Goal: Task Accomplishment & Management: Use online tool/utility

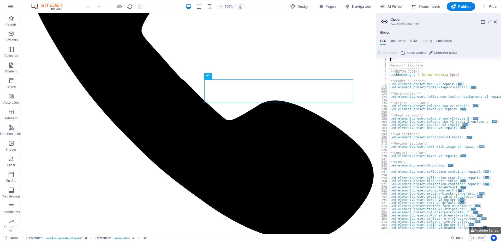
scroll to position [196, 0]
click at [496, 21] on icon at bounding box center [495, 22] width 3 height 4
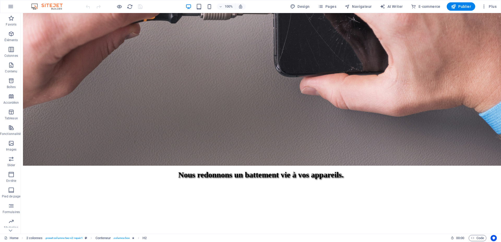
scroll to position [653, 0]
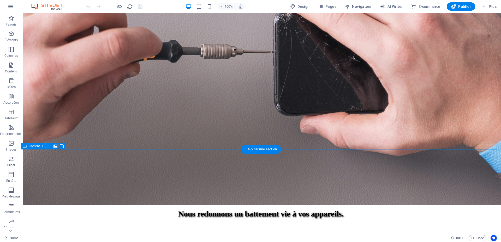
click at [27, 146] on div "Conteneur" at bounding box center [33, 146] width 25 height 6
select select "px"
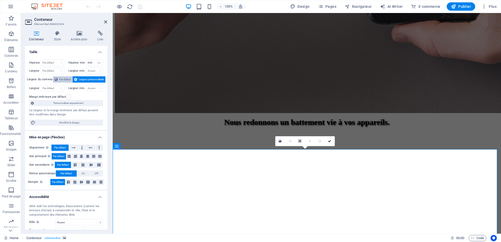
click at [65, 81] on span "Par défaut" at bounding box center [64, 79] width 11 height 6
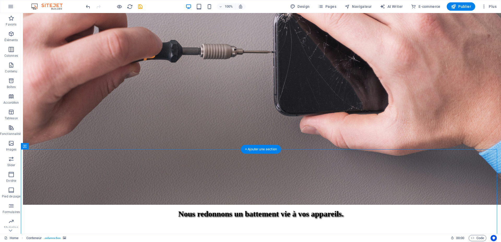
select select "px"
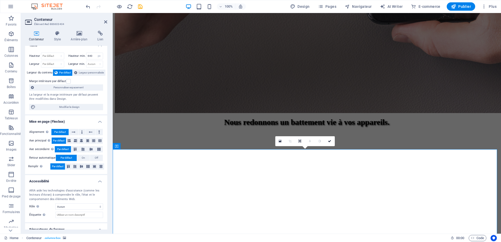
scroll to position [9, 0]
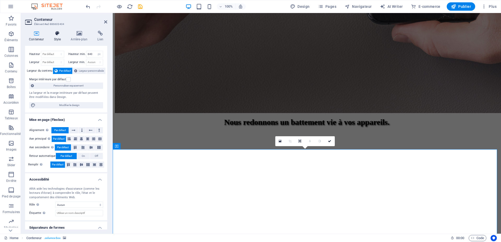
click at [57, 38] on h4 "Style" at bounding box center [58, 36] width 17 height 11
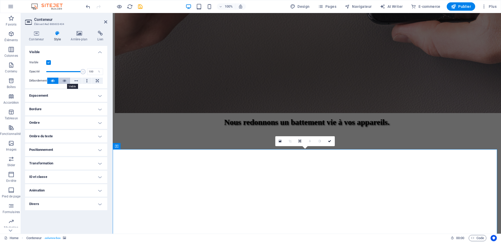
click at [63, 83] on icon at bounding box center [65, 81] width 4 height 6
click at [55, 82] on button at bounding box center [52, 81] width 11 height 6
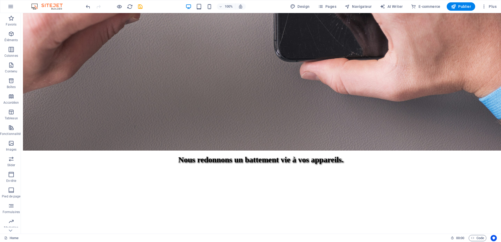
scroll to position [686, 0]
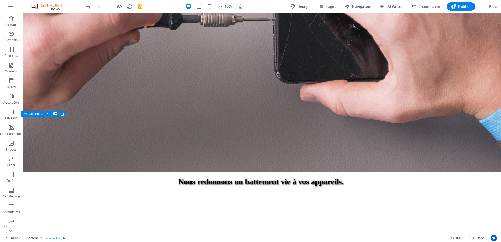
click at [26, 113] on icon at bounding box center [25, 114] width 4 height 6
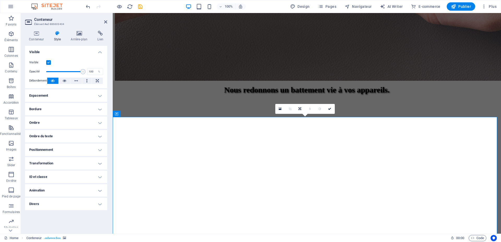
click at [118, 114] on div "Conteneur" at bounding box center [125, 114] width 25 height 6
click at [119, 114] on div "Conteneur" at bounding box center [125, 114] width 25 height 6
click at [97, 79] on icon at bounding box center [97, 81] width 3 height 6
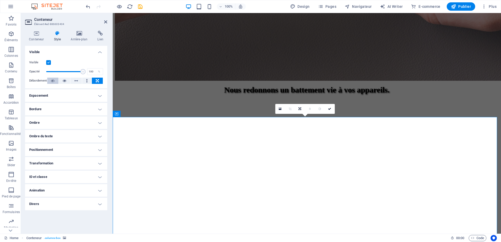
click at [52, 81] on icon at bounding box center [53, 81] width 4 height 6
click at [37, 36] on h4 "Conteneur" at bounding box center [37, 36] width 25 height 11
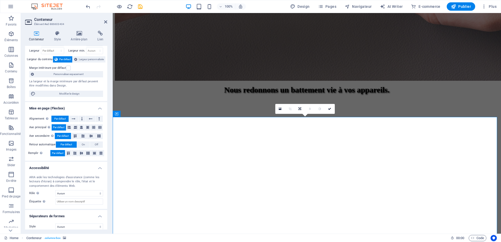
scroll to position [25, 0]
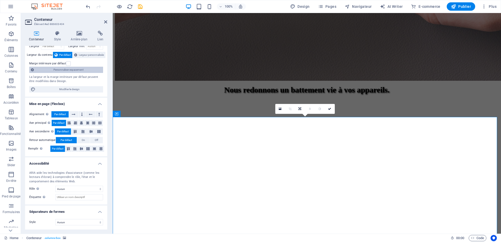
click at [73, 71] on span "Personnaliser espacement" at bounding box center [68, 70] width 66 height 6
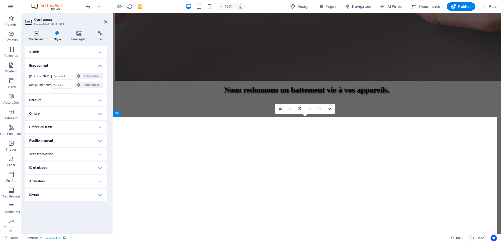
click at [38, 34] on icon at bounding box center [36, 33] width 23 height 5
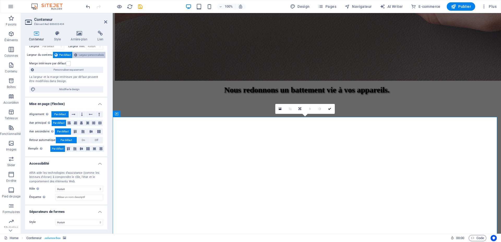
click at [90, 55] on span "Largeur personnalisée" at bounding box center [91, 55] width 25 height 6
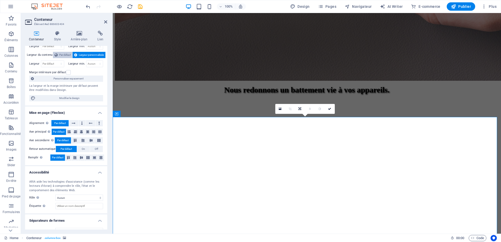
click at [59, 55] on span "Par défaut" at bounding box center [64, 55] width 11 height 6
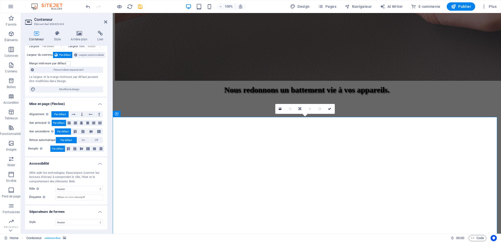
click at [83, 36] on icon at bounding box center [79, 33] width 25 height 5
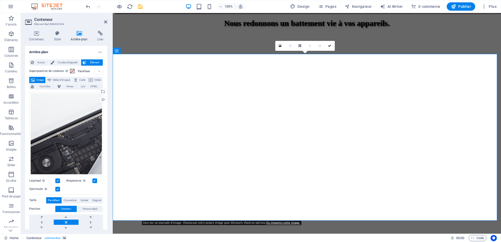
scroll to position [755, 0]
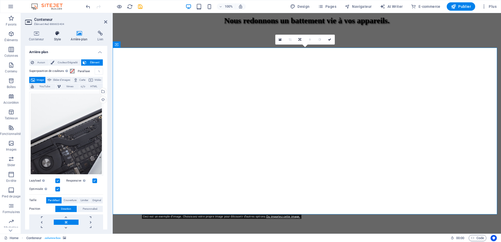
click at [58, 38] on h4 "Style" at bounding box center [58, 36] width 17 height 11
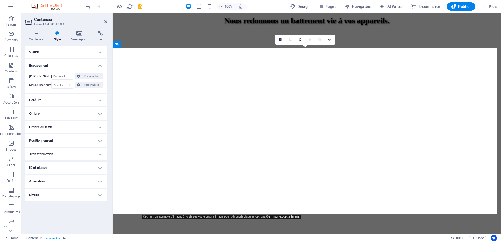
click at [62, 141] on h4 "Positionnement" at bounding box center [66, 141] width 82 height 13
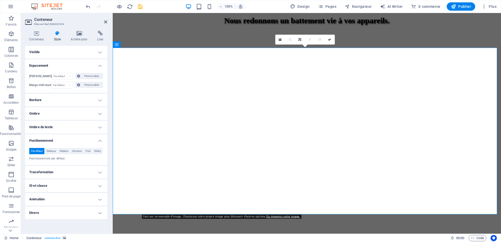
click at [65, 124] on h4 "Ombre du texte" at bounding box center [66, 127] width 82 height 13
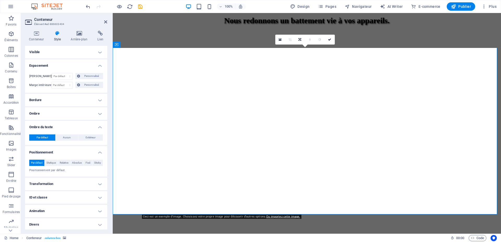
click at [65, 111] on h4 "Ombre" at bounding box center [66, 114] width 82 height 13
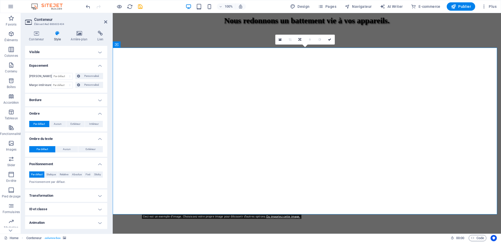
click at [65, 99] on h4 "Bordure" at bounding box center [66, 100] width 82 height 13
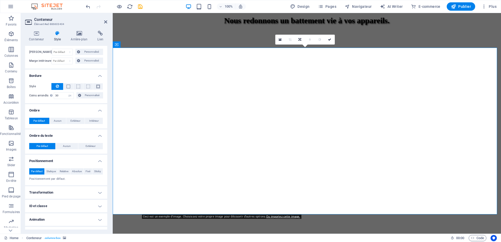
scroll to position [34, 0]
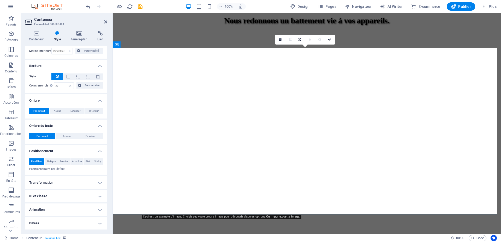
click at [61, 183] on h4 "Transformation" at bounding box center [66, 183] width 82 height 13
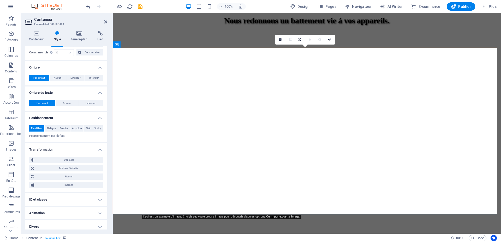
scroll to position [71, 0]
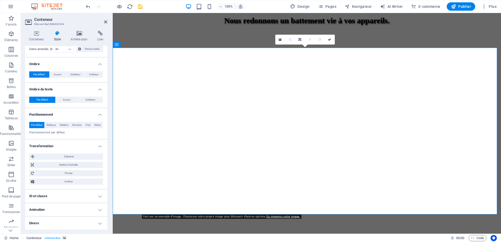
click at [60, 196] on h4 "ID et classe" at bounding box center [66, 196] width 82 height 13
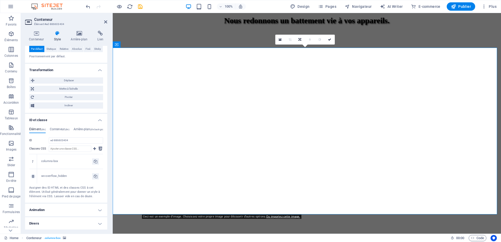
scroll to position [147, 0]
click at [52, 219] on h4 "Divers" at bounding box center [66, 223] width 82 height 13
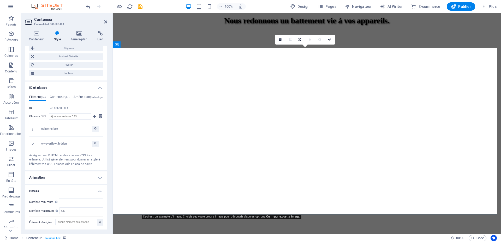
scroll to position [180, 0]
drag, startPoint x: 68, startPoint y: 212, endPoint x: 62, endPoint y: 211, distance: 6.1
click at [62, 211] on input "127" at bounding box center [80, 211] width 43 height 6
click at [70, 207] on div "127" at bounding box center [81, 210] width 44 height 7
click at [74, 212] on input "127" at bounding box center [80, 211] width 43 height 6
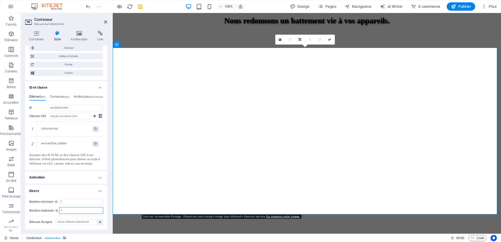
type input "1"
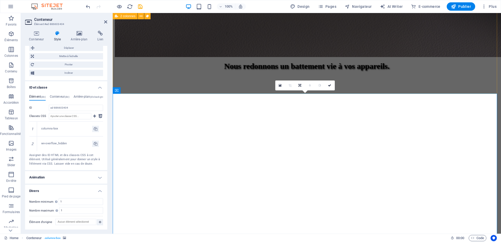
scroll to position [709, 0]
click at [119, 91] on div "Conteneur" at bounding box center [125, 90] width 25 height 6
click at [117, 91] on icon at bounding box center [117, 90] width 4 height 6
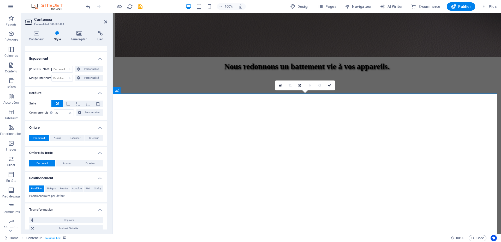
scroll to position [0, 0]
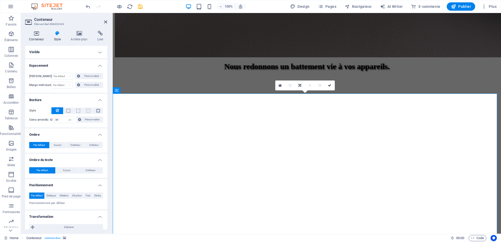
click at [39, 36] on h4 "Conteneur" at bounding box center [37, 36] width 25 height 11
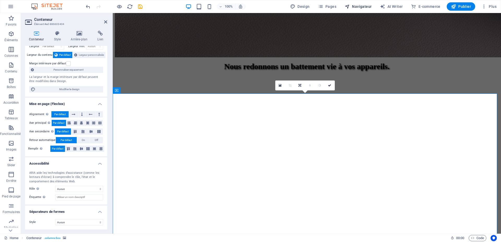
click at [372, 6] on span "Navigateur" at bounding box center [358, 6] width 27 height 5
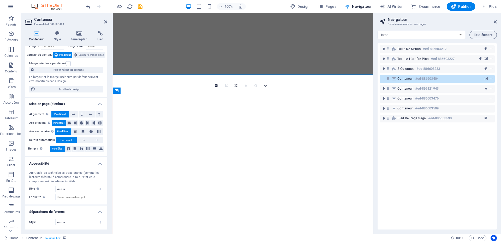
scroll to position [728, 0]
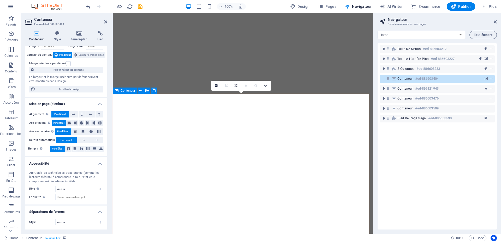
click at [387, 79] on icon at bounding box center [388, 78] width 4 height 4
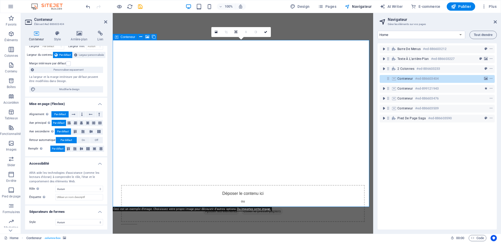
click at [387, 79] on icon at bounding box center [388, 78] width 4 height 4
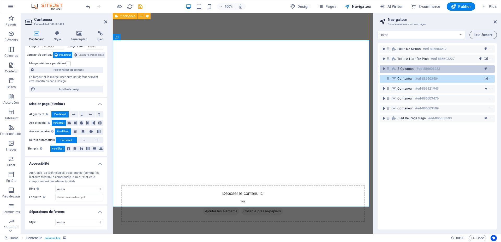
click at [391, 68] on div "2 colonnes #ed-886603233" at bounding box center [437, 69] width 115 height 8
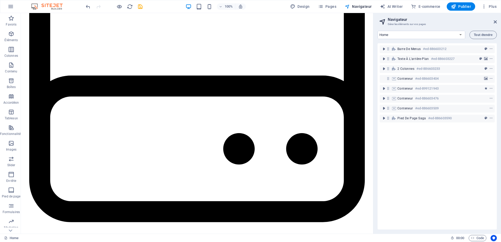
scroll to position [1215, 0]
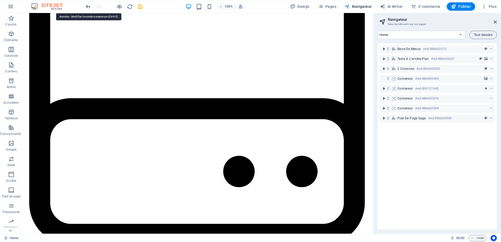
click at [88, 6] on icon "undo" at bounding box center [88, 7] width 6 height 6
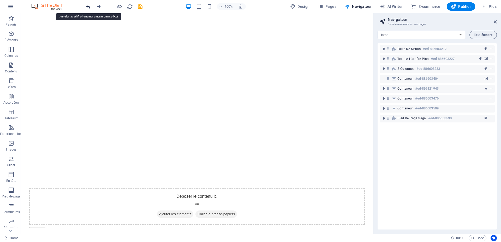
scroll to position [763, 0]
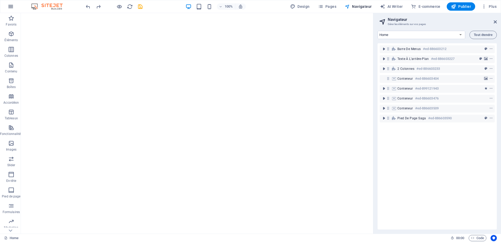
click at [8, 5] on icon "button" at bounding box center [11, 6] width 6 height 6
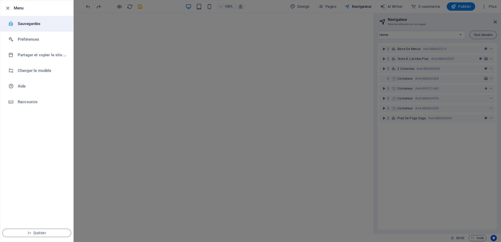
click at [46, 25] on h6 "Sauvegardes" at bounding box center [42, 24] width 48 height 6
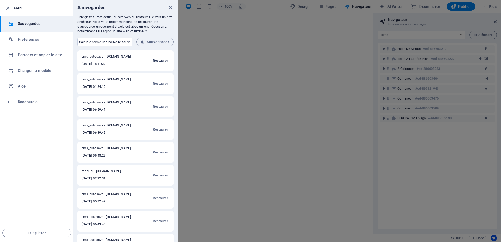
click at [159, 59] on span "Restaurer" at bounding box center [160, 61] width 15 height 6
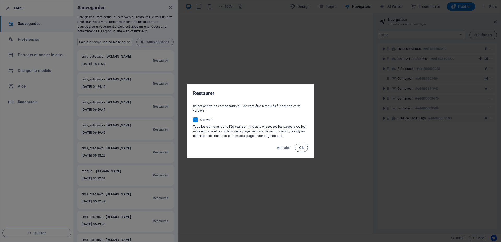
click at [296, 147] on button "Ok" at bounding box center [301, 148] width 13 height 8
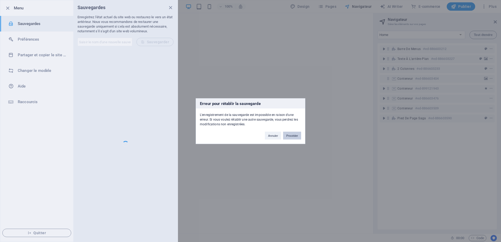
click at [291, 135] on button "Procéder" at bounding box center [292, 136] width 18 height 8
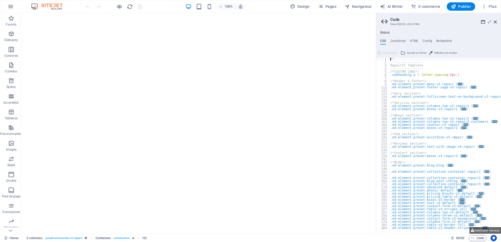
scroll to position [741, 0]
click at [9, 7] on icon "button" at bounding box center [11, 6] width 6 height 6
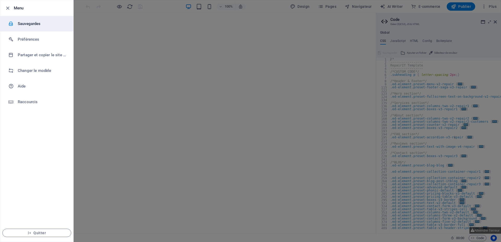
click at [38, 25] on h6 "Sauvegardes" at bounding box center [42, 24] width 48 height 6
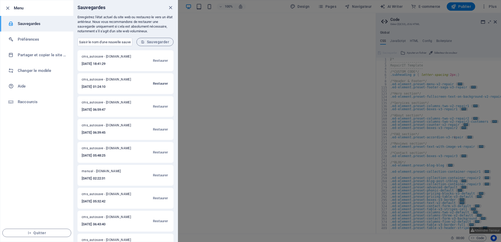
click at [153, 83] on span "Restaurer" at bounding box center [160, 84] width 15 height 6
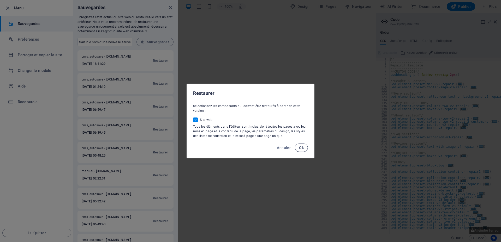
click at [300, 147] on span "Ok" at bounding box center [301, 148] width 5 height 4
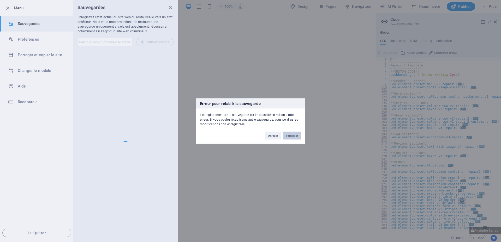
click at [296, 138] on button "Procéder" at bounding box center [292, 136] width 18 height 8
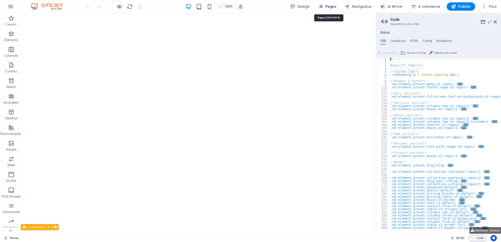
click at [328, 4] on span "Pages" at bounding box center [327, 6] width 18 height 5
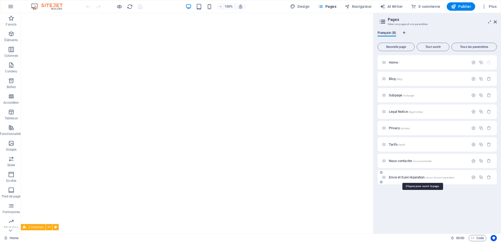
click at [401, 178] on span "Envoi et Suivi réparation /envoi-et-suivi-reparation" at bounding box center [422, 178] width 66 height 4
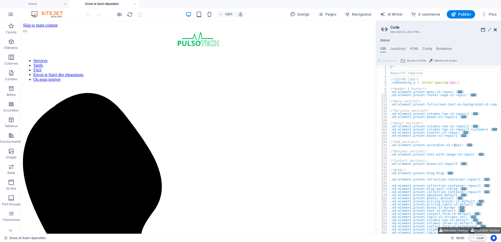
click at [496, 30] on icon at bounding box center [495, 30] width 3 height 4
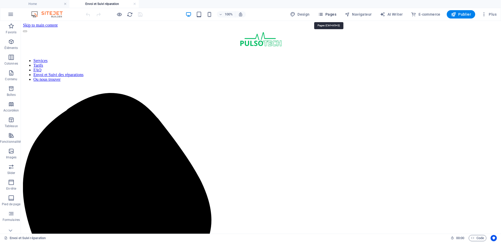
click at [323, 16] on icon "button" at bounding box center [320, 14] width 5 height 5
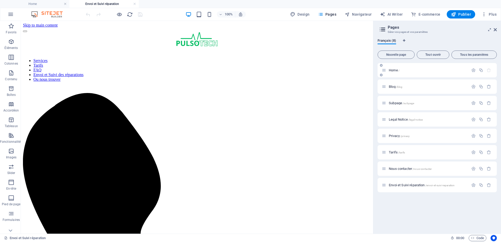
click at [420, 71] on p "Home /" at bounding box center [428, 70] width 78 height 3
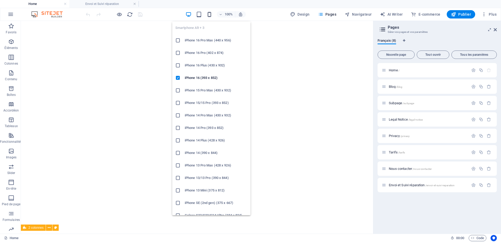
click at [210, 16] on icon "button" at bounding box center [209, 14] width 6 height 6
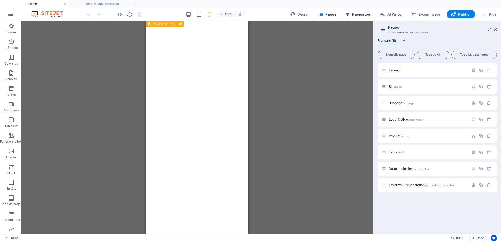
click at [355, 15] on span "Navigateur" at bounding box center [358, 14] width 27 height 5
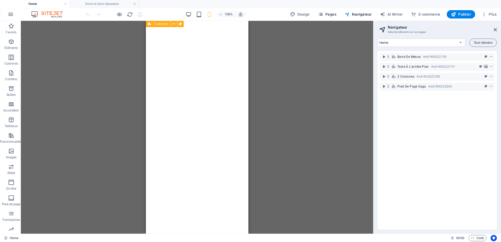
click at [336, 16] on span "Pages" at bounding box center [327, 14] width 18 height 5
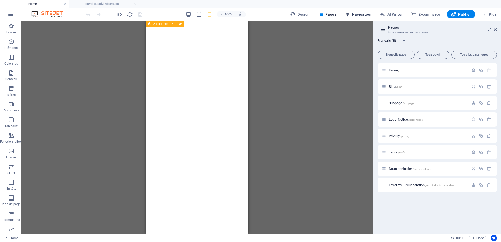
click at [358, 15] on span "Navigateur" at bounding box center [358, 14] width 27 height 5
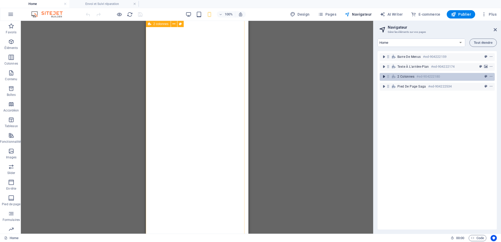
click at [384, 78] on icon "toggle-expand" at bounding box center [383, 76] width 5 height 5
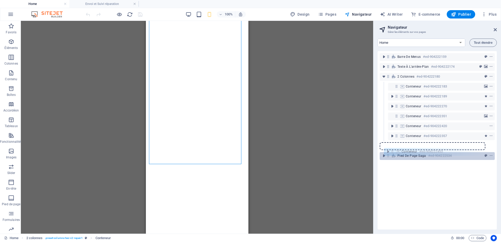
drag, startPoint x: 396, startPoint y: 147, endPoint x: 391, endPoint y: 155, distance: 9.3
click at [391, 155] on div "Barre de menus #ed-904222159 Texte à l'arrière-plan #ed-904222174 2 colonnes #e…" at bounding box center [437, 140] width 119 height 179
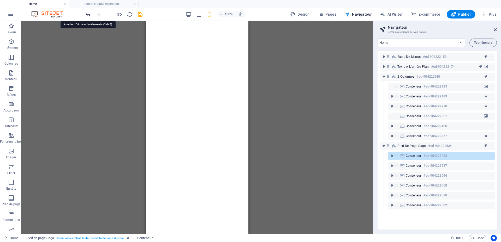
click at [90, 14] on icon "undo" at bounding box center [88, 14] width 6 height 6
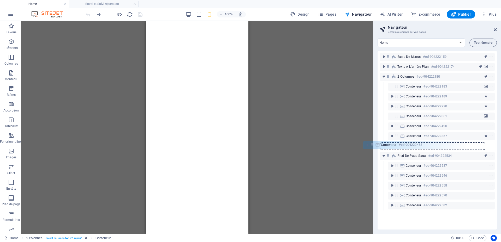
drag, startPoint x: 396, startPoint y: 146, endPoint x: 372, endPoint y: 147, distance: 24.0
click at [372, 147] on div "Home Envoi et Suivi réparation Favoris Éléments Colonnes Contenu Boîtes Accordé…" at bounding box center [250, 127] width 501 height 213
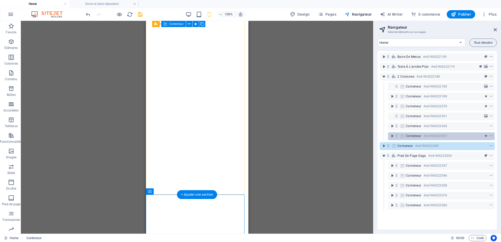
click at [405, 135] on icon at bounding box center [402, 136] width 6 height 4
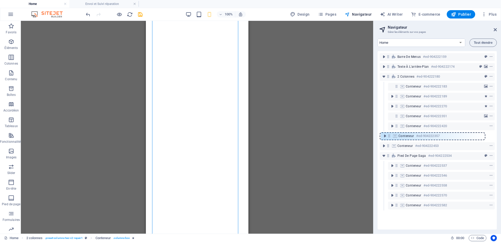
drag, startPoint x: 396, startPoint y: 138, endPoint x: 388, endPoint y: 139, distance: 8.2
click at [388, 139] on div "Barre de menus #ed-904222159 Texte à l'arrière-plan #ed-904222174 2 colonnes #e…" at bounding box center [437, 140] width 119 height 179
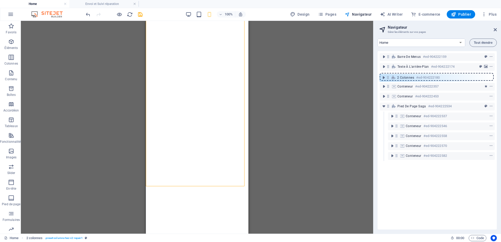
click at [388, 78] on div "Barre de menus #ed-904222159 Texte à l'arrière-plan #ed-904222174 2 colonnes #e…" at bounding box center [437, 140] width 119 height 179
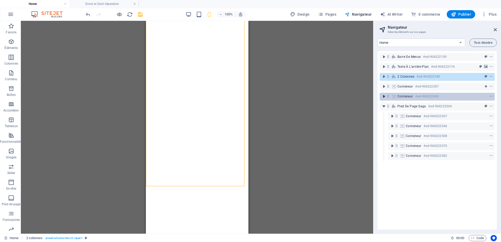
click at [383, 94] on icon "toggle-expand" at bounding box center [383, 96] width 5 height 5
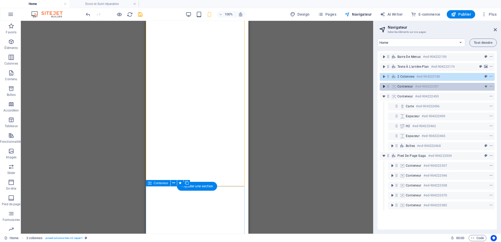
click at [383, 85] on icon "toggle-expand" at bounding box center [383, 86] width 5 height 5
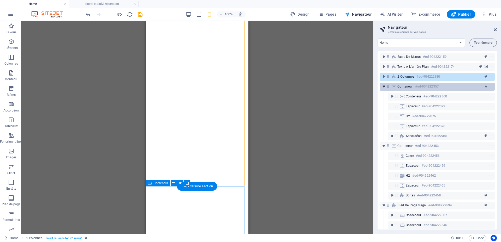
click at [383, 85] on icon "toggle-expand" at bounding box center [383, 86] width 5 height 5
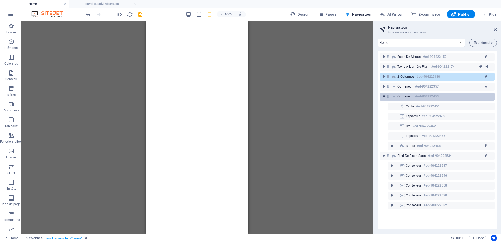
click at [384, 98] on icon "toggle-expand" at bounding box center [383, 96] width 5 height 5
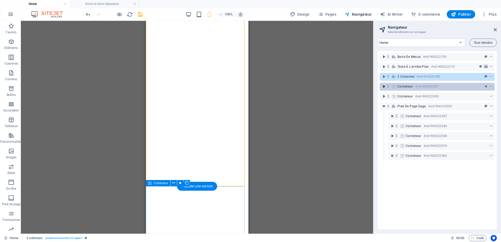
click at [383, 86] on icon "toggle-expand" at bounding box center [383, 86] width 5 height 5
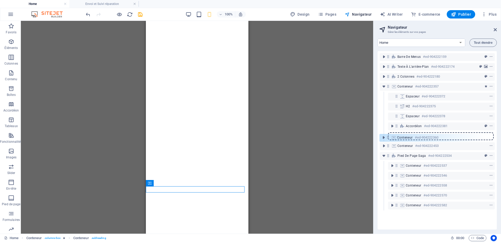
drag, startPoint x: 397, startPoint y: 98, endPoint x: 387, endPoint y: 141, distance: 43.8
click at [387, 141] on div "Barre de menus #ed-904222159 Texte à l'arrière-plan #ed-904222174 2 colonnes #e…" at bounding box center [437, 140] width 119 height 179
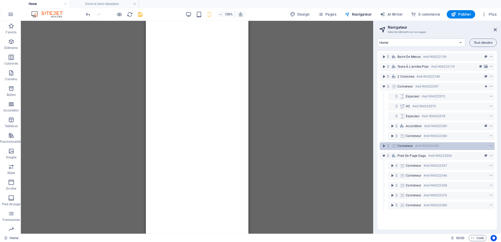
click at [397, 146] on div "Conteneur #ed-904222453" at bounding box center [437, 146] width 115 height 8
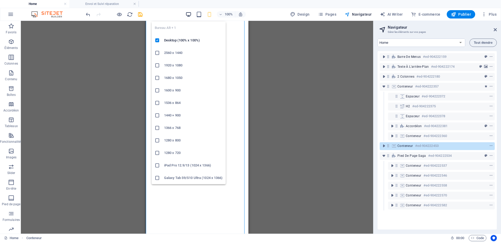
click at [187, 15] on icon "button" at bounding box center [189, 14] width 6 height 6
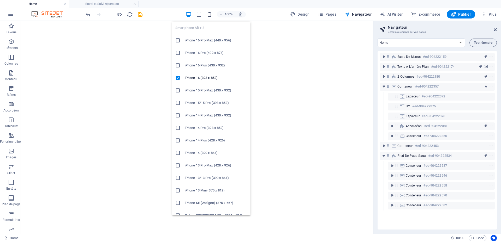
click at [210, 14] on icon "button" at bounding box center [209, 14] width 6 height 6
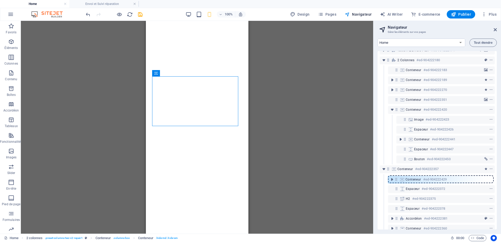
scroll to position [17, 0]
drag, startPoint x: 405, startPoint y: 157, endPoint x: 394, endPoint y: 171, distance: 17.3
click at [394, 171] on div "Barre de menus #ed-904222159 Texte à l'arrière-plan #ed-904222174 2 colonnes #e…" at bounding box center [437, 140] width 119 height 179
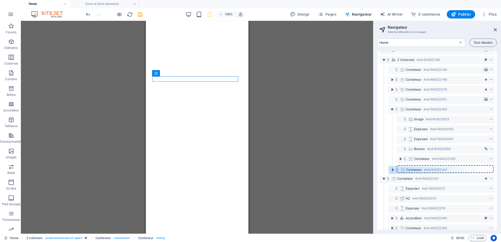
drag, startPoint x: 405, startPoint y: 140, endPoint x: 397, endPoint y: 173, distance: 33.7
click at [397, 173] on div "Barre de menus #ed-904222159 Texte à l'arrière-plan #ed-904222174 2 colonnes #e…" at bounding box center [437, 140] width 119 height 179
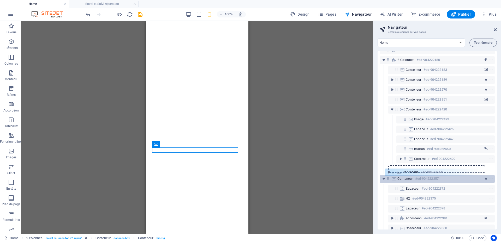
drag, startPoint x: 405, startPoint y: 171, endPoint x: 392, endPoint y: 176, distance: 14.0
click at [392, 176] on div "Barre de menus #ed-904222159 Texte à l'arrière-plan #ed-904222174 2 colonnes #e…" at bounding box center [437, 140] width 119 height 179
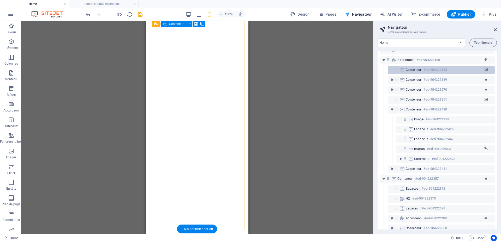
scroll to position [0, 0]
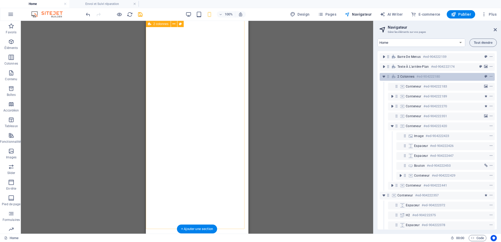
click at [406, 78] on span "2 colonnes" at bounding box center [405, 77] width 17 height 4
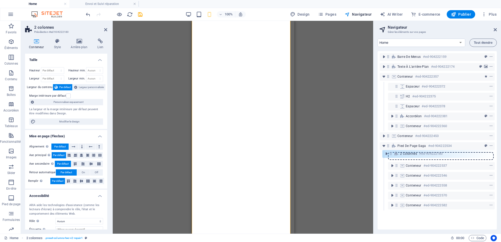
drag, startPoint x: 389, startPoint y: 76, endPoint x: 391, endPoint y: 156, distance: 79.4
click at [391, 156] on div "Barre de menus #ed-904222159 Texte à l'arrière-plan #ed-904222174 2 colonnes #e…" at bounding box center [437, 140] width 119 height 179
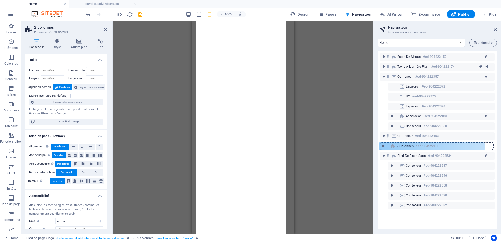
drag, startPoint x: 397, startPoint y: 156, endPoint x: 387, endPoint y: 144, distance: 15.6
click at [387, 144] on div "Barre de menus #ed-904222159 Texte à l'arrière-plan #ed-904222174 Conteneur #ed…" at bounding box center [437, 140] width 119 height 179
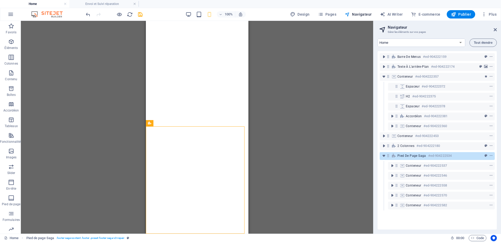
click at [249, 218] on div "Glissez et déposez l'élément de votre choix pour remplacer le contenu existant.…" at bounding box center [197, 127] width 352 height 213
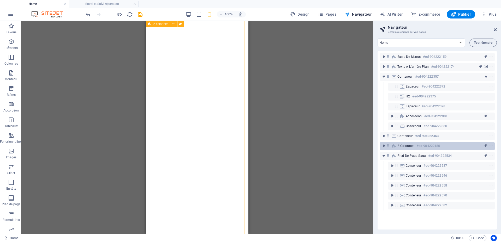
click at [410, 147] on span "2 colonnes" at bounding box center [405, 146] width 17 height 4
click at [383, 146] on icon "toggle-expand" at bounding box center [383, 146] width 5 height 5
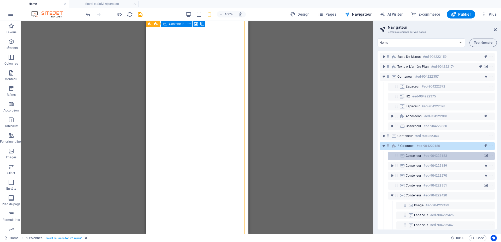
click at [401, 156] on icon at bounding box center [402, 156] width 6 height 4
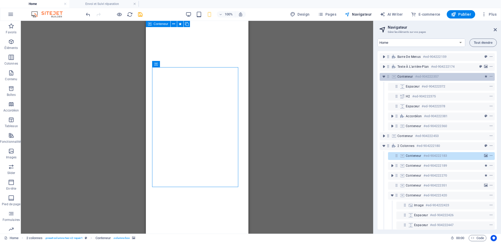
click at [415, 77] on h6 "#ed-904222357" at bounding box center [426, 77] width 23 height 6
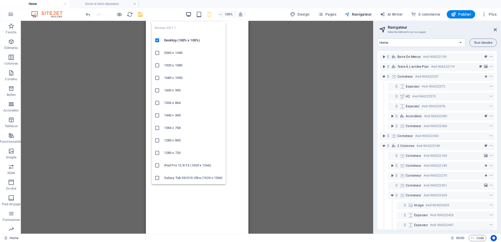
click at [190, 15] on icon "button" at bounding box center [189, 14] width 6 height 6
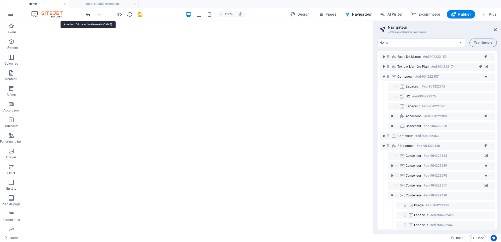
click at [88, 15] on icon "undo" at bounding box center [88, 14] width 6 height 6
click at [89, 17] on icon "undo" at bounding box center [88, 14] width 6 height 6
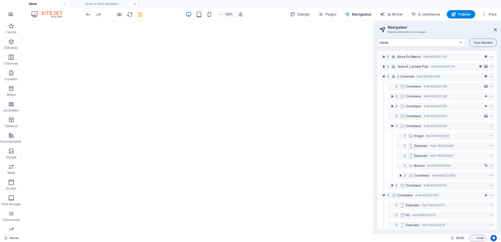
click at [14, 14] on button "button" at bounding box center [10, 14] width 13 height 13
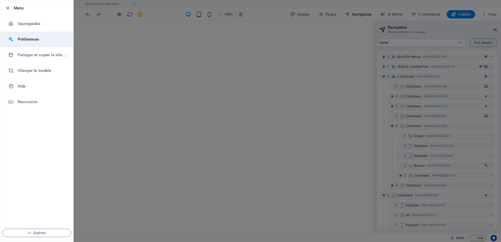
click at [37, 39] on h6 "Préférences" at bounding box center [42, 39] width 48 height 6
select select "fr"
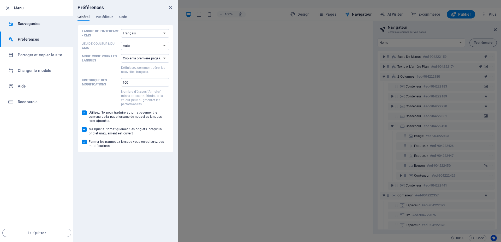
click at [25, 21] on h6 "Sauvegardes" at bounding box center [42, 24] width 48 height 6
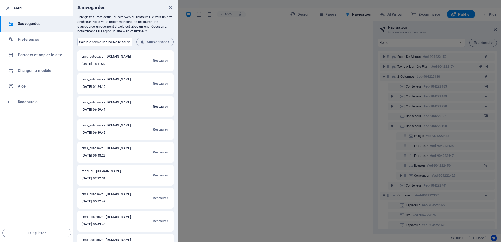
click at [160, 105] on span "Restaurer" at bounding box center [160, 107] width 15 height 6
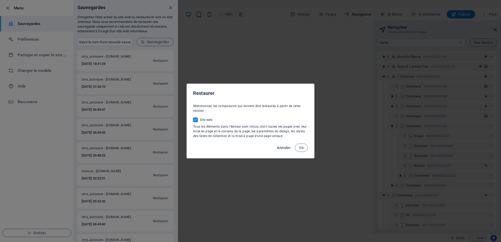
click at [287, 148] on span "Annuler" at bounding box center [284, 148] width 14 height 4
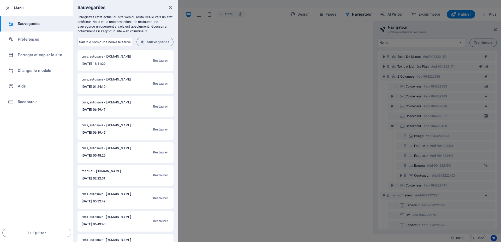
click at [125, 84] on h6 "2025-09-01 01:24:10" at bounding box center [109, 87] width 55 height 6
click at [159, 84] on span "Restaurer" at bounding box center [160, 84] width 15 height 6
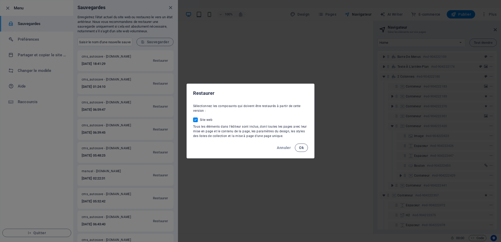
click at [300, 146] on span "Ok" at bounding box center [301, 148] width 5 height 4
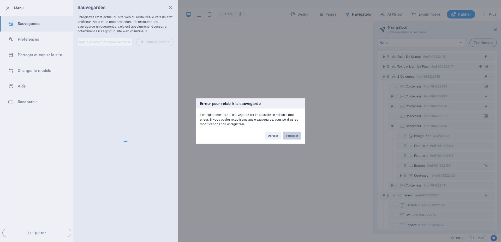
click at [290, 135] on button "Procéder" at bounding box center [292, 136] width 18 height 8
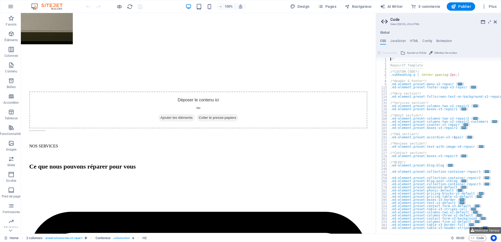
scroll to position [939, 0]
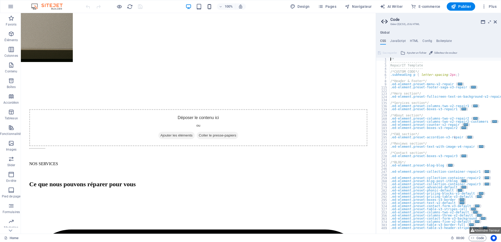
drag, startPoint x: 209, startPoint y: 7, endPoint x: 212, endPoint y: 7, distance: 2.9
click at [209, 7] on icon "button" at bounding box center [209, 7] width 6 height 6
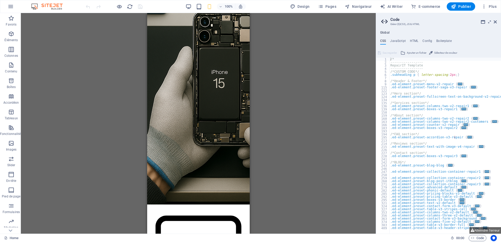
scroll to position [565, 0]
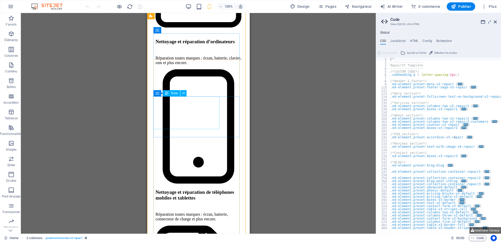
scroll to position [808, 0]
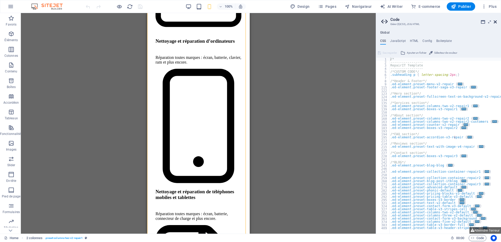
click at [496, 22] on icon at bounding box center [495, 22] width 3 height 4
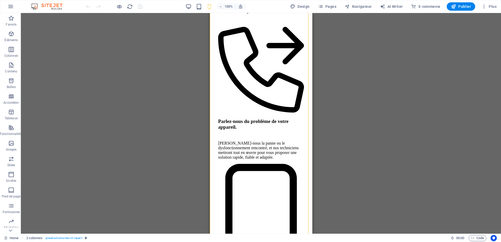
scroll to position [1388, 0]
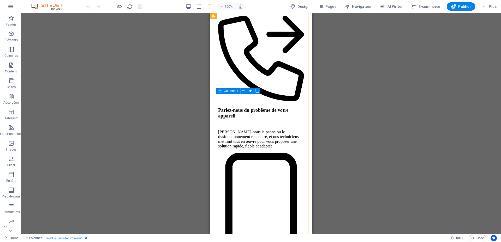
click at [219, 93] on icon at bounding box center [220, 91] width 4 height 6
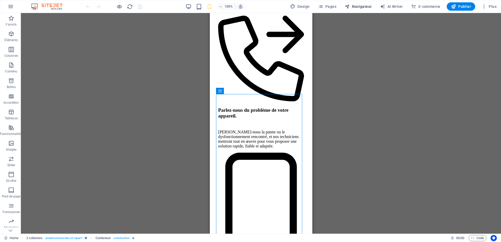
click at [366, 7] on span "Navigateur" at bounding box center [358, 6] width 27 height 5
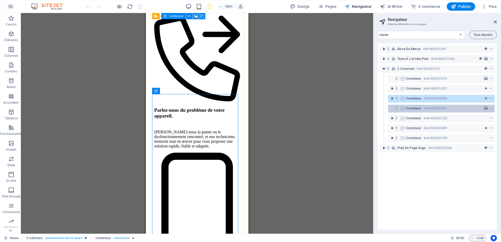
click at [414, 107] on span "Conteneur" at bounding box center [414, 108] width 16 height 4
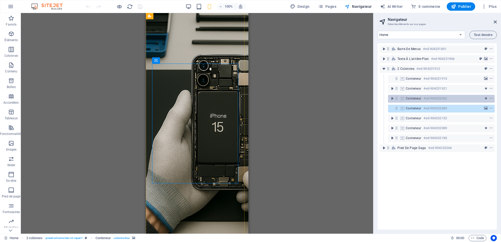
click at [413, 99] on span "Conteneur" at bounding box center [414, 99] width 16 height 4
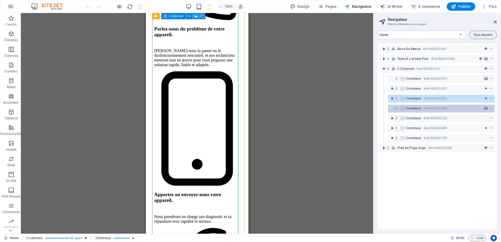
click at [413, 106] on span "Conteneur" at bounding box center [414, 108] width 16 height 4
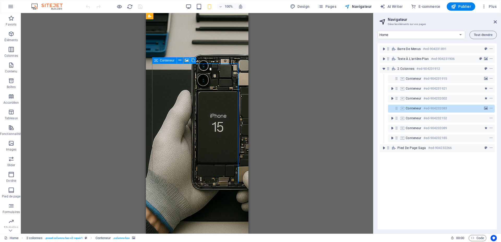
click at [395, 110] on icon at bounding box center [396, 108] width 4 height 4
click at [397, 99] on icon at bounding box center [396, 98] width 4 height 4
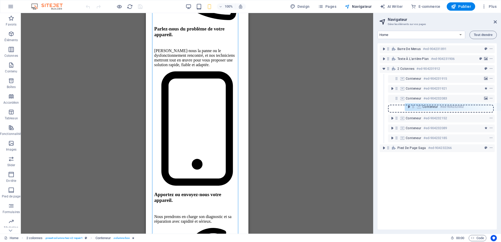
drag, startPoint x: 396, startPoint y: 97, endPoint x: 413, endPoint y: 107, distance: 19.7
click at [413, 107] on div "Barre de menus #ed-904231891 Texte à l'arrière-plan #ed-904231906 2 colonnes #e…" at bounding box center [437, 136] width 119 height 187
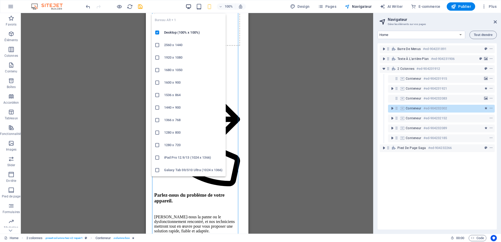
click at [189, 6] on icon "button" at bounding box center [189, 7] width 6 height 6
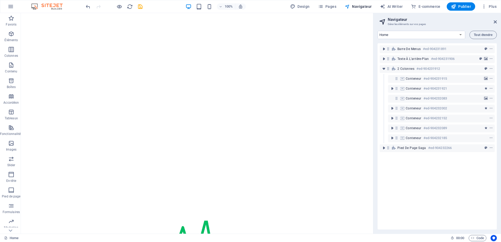
scroll to position [455, 0]
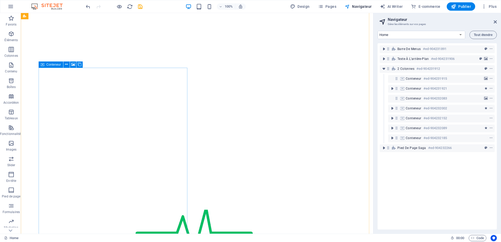
click at [54, 65] on span "Conteneur" at bounding box center [53, 64] width 15 height 3
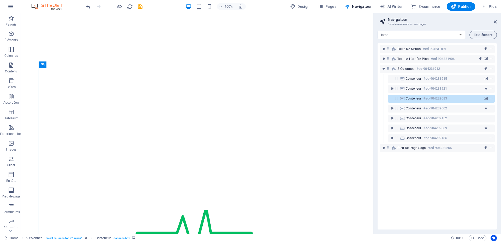
drag, startPoint x: 74, startPoint y: 79, endPoint x: 119, endPoint y: 72, distance: 45.4
drag, startPoint x: 63, startPoint y: 77, endPoint x: 360, endPoint y: 73, distance: 296.7
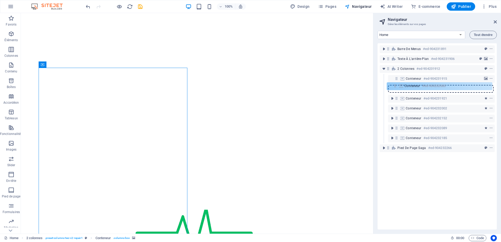
drag, startPoint x: 396, startPoint y: 100, endPoint x: 395, endPoint y: 87, distance: 13.1
click at [395, 87] on div "Barre de menus #ed-904231891 Texte à l'arrière-plan #ed-904231906 2 colonnes #e…" at bounding box center [437, 136] width 119 height 187
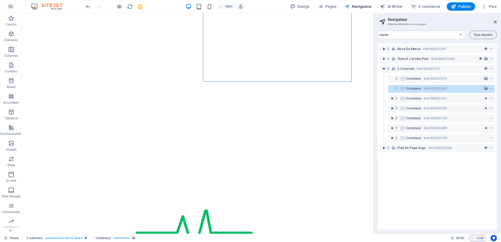
scroll to position [224, 0]
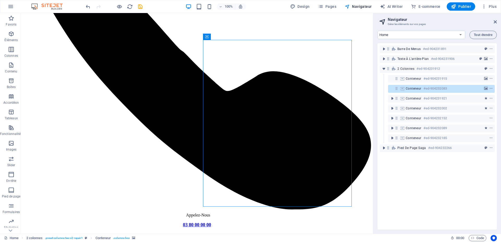
drag, startPoint x: 374, startPoint y: 78, endPoint x: 375, endPoint y: 92, distance: 14.1
click at [375, 92] on aside "Navigateur Gérer les éléments sur vos pages Home Blog Subpage Legal Notice Priv…" at bounding box center [437, 123] width 128 height 221
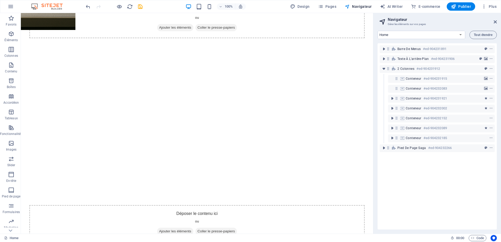
scroll to position [967, 0]
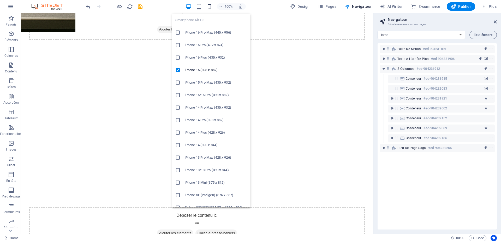
click at [211, 8] on icon "button" at bounding box center [209, 7] width 6 height 6
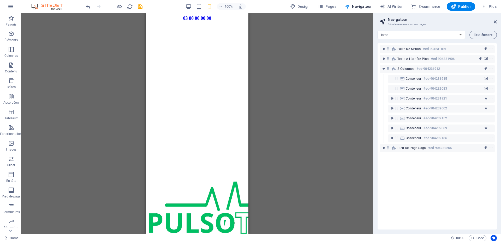
scroll to position [124, 0]
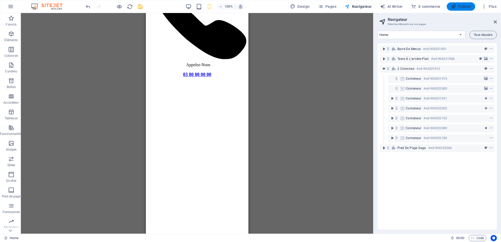
click at [455, 7] on icon "button" at bounding box center [453, 6] width 5 height 5
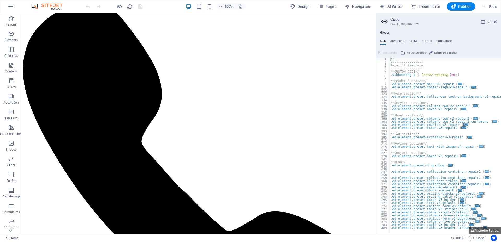
scroll to position [82, 0]
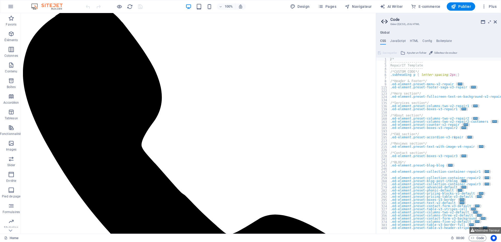
click at [143, 8] on div at bounding box center [114, 6] width 58 height 8
click at [453, 4] on icon "button" at bounding box center [453, 6] width 5 height 5
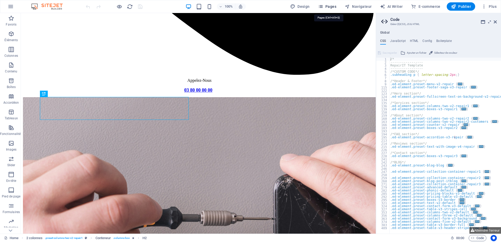
click at [333, 5] on span "Pages" at bounding box center [327, 6] width 18 height 5
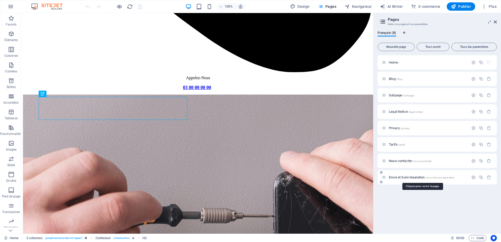
click at [410, 176] on span "Envoi et Suivi réparation /envoi-et-suivi-reparation" at bounding box center [422, 178] width 66 height 4
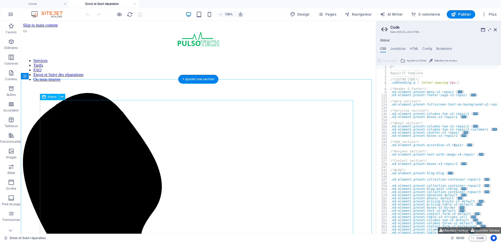
select select "%"
select select "px"
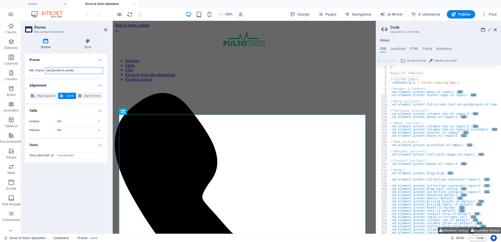
click at [85, 70] on input "[URL][DOMAIN_NAME]" at bounding box center [74, 70] width 58 height 7
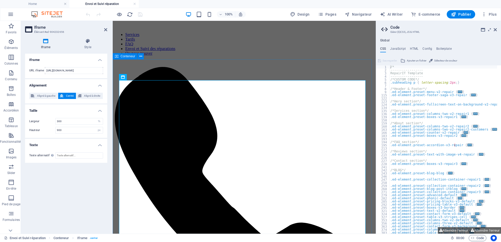
scroll to position [35, 0]
